Goal: Information Seeking & Learning: Learn about a topic

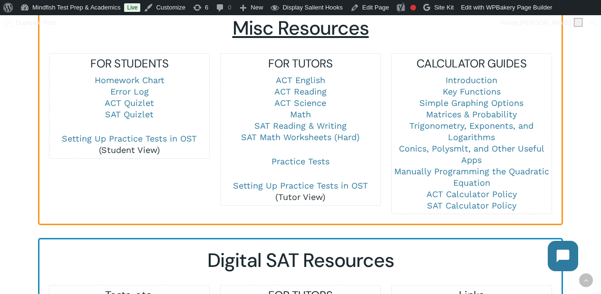
scroll to position [680, 0]
click at [299, 120] on link "SAT Reading & Writing" at bounding box center [301, 125] width 92 height 10
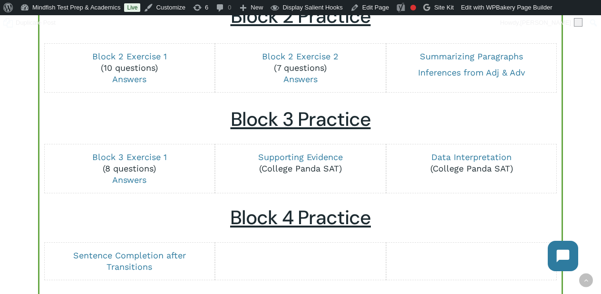
scroll to position [451, 0]
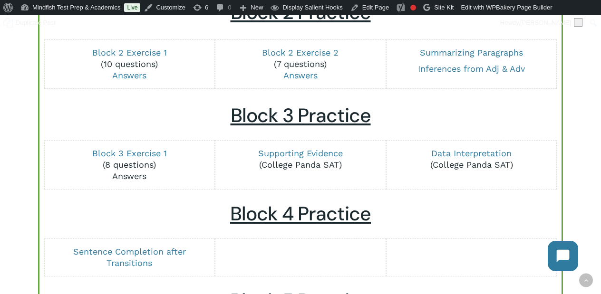
click at [125, 176] on link "Answers" at bounding box center [129, 176] width 34 height 10
click at [128, 152] on link "Block 3 Exercise 1" at bounding box center [129, 153] width 75 height 10
